Goal: Navigation & Orientation: Find specific page/section

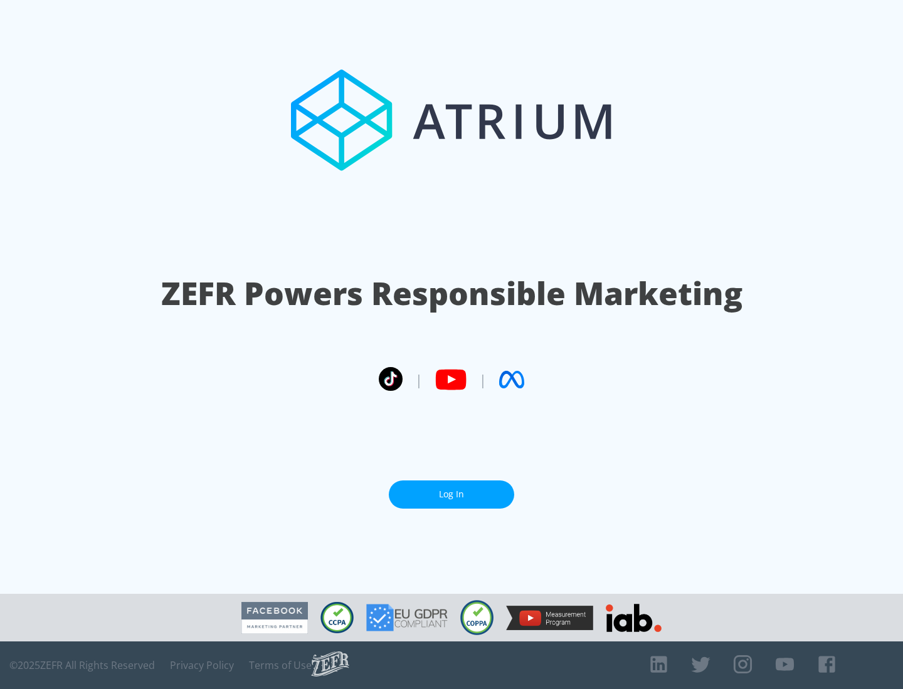
click at [451, 490] on link "Log In" at bounding box center [451, 495] width 125 height 28
